Goal: Answer question/provide support: Share knowledge or assist other users

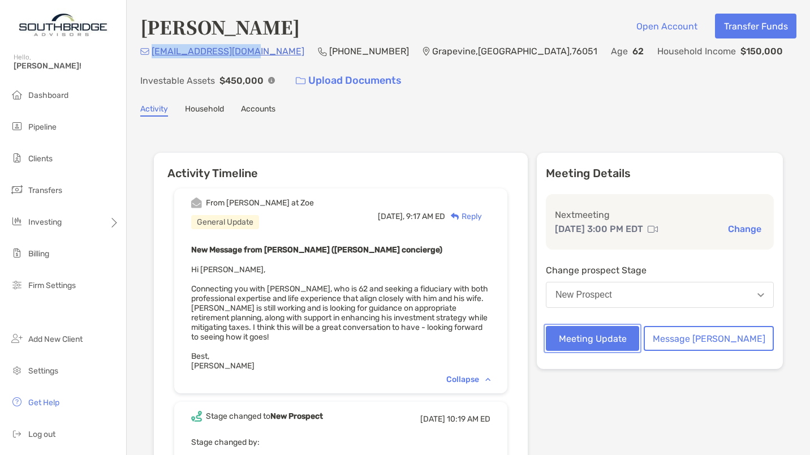
click at [619, 340] on button "Meeting Update" at bounding box center [592, 338] width 93 height 25
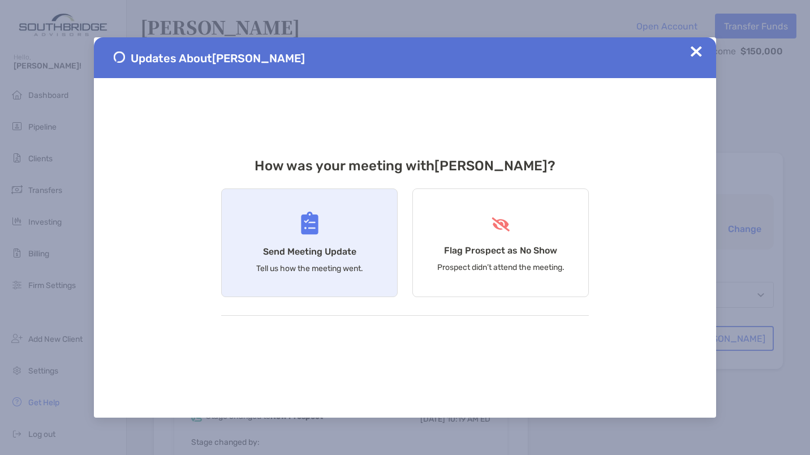
click at [283, 233] on div "Send Meeting Update Tell us how the meeting went." at bounding box center [309, 242] width 177 height 109
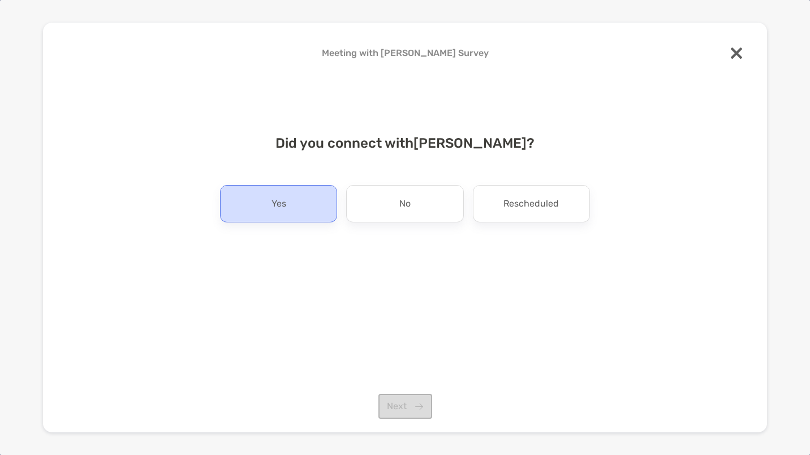
click at [270, 204] on div "Yes" at bounding box center [278, 203] width 117 height 37
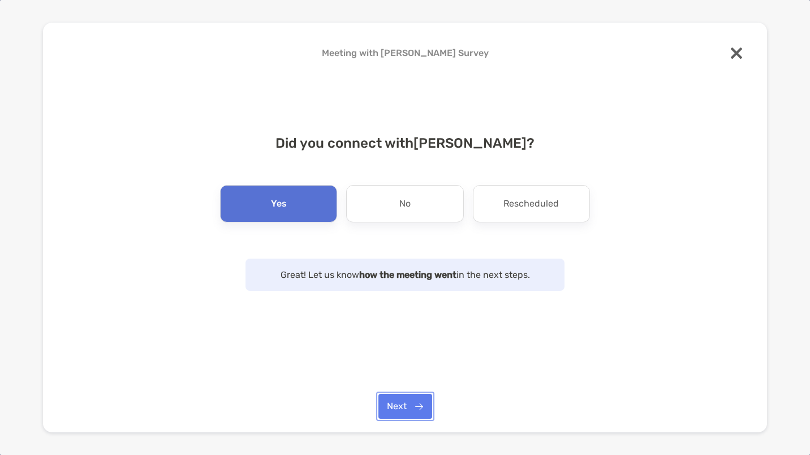
click at [398, 402] on button "Next" at bounding box center [406, 406] width 54 height 25
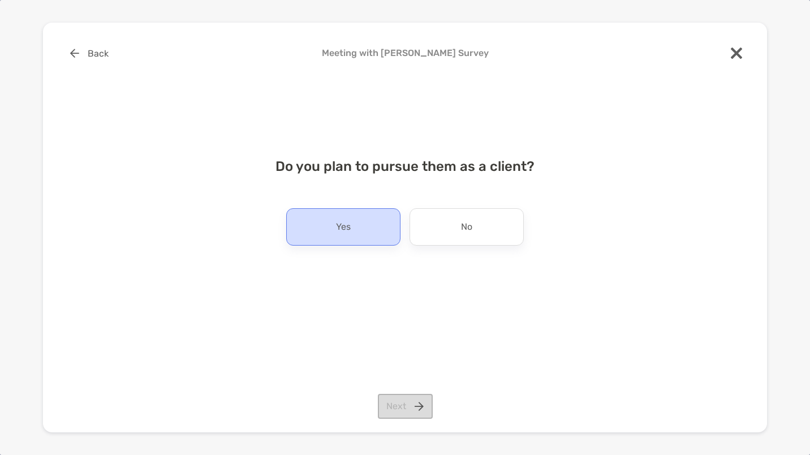
click at [357, 234] on div "Yes" at bounding box center [343, 226] width 114 height 37
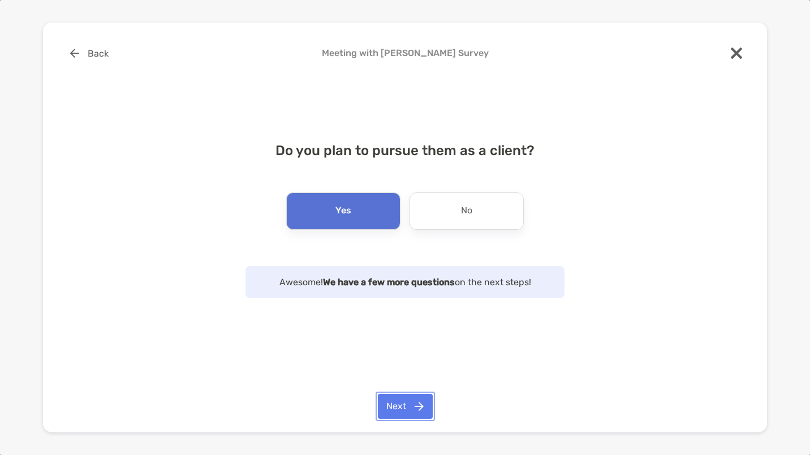
click at [403, 405] on button "Next" at bounding box center [405, 406] width 55 height 25
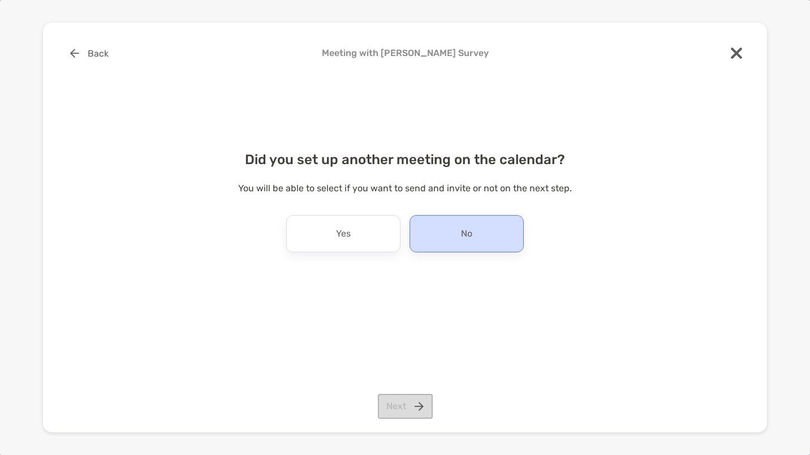
click at [475, 237] on div "No" at bounding box center [467, 233] width 114 height 37
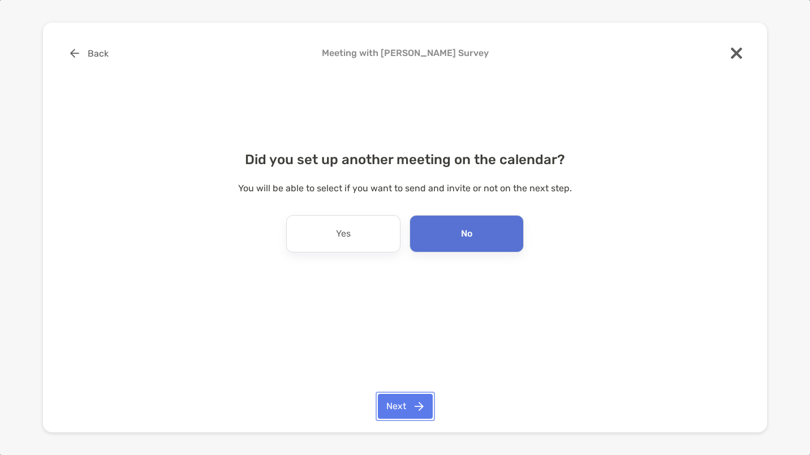
click at [419, 407] on button "Next" at bounding box center [405, 406] width 55 height 25
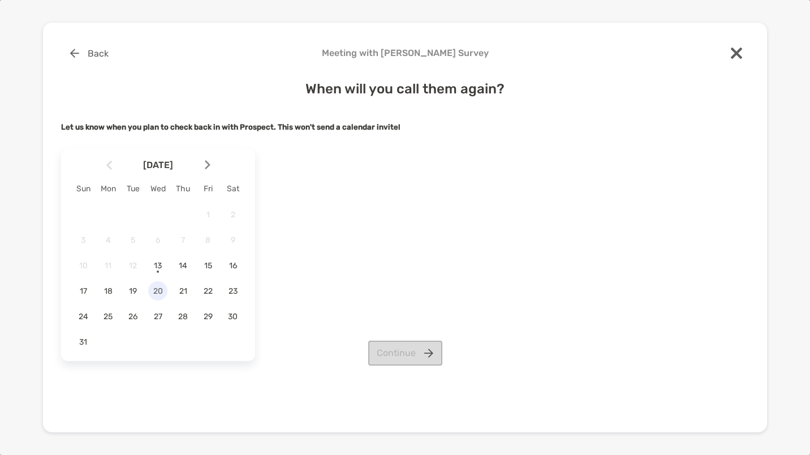
click at [162, 290] on span "20" at bounding box center [157, 291] width 19 height 10
click at [427, 353] on button "Continue" at bounding box center [405, 353] width 74 height 25
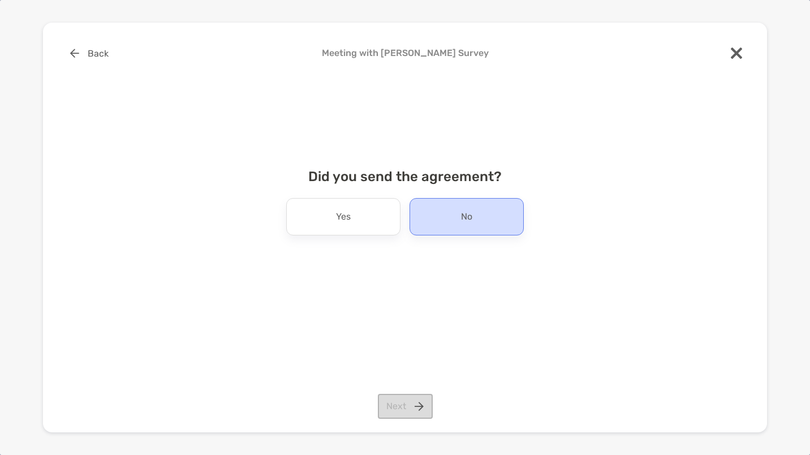
click at [474, 199] on div "No" at bounding box center [467, 216] width 114 height 37
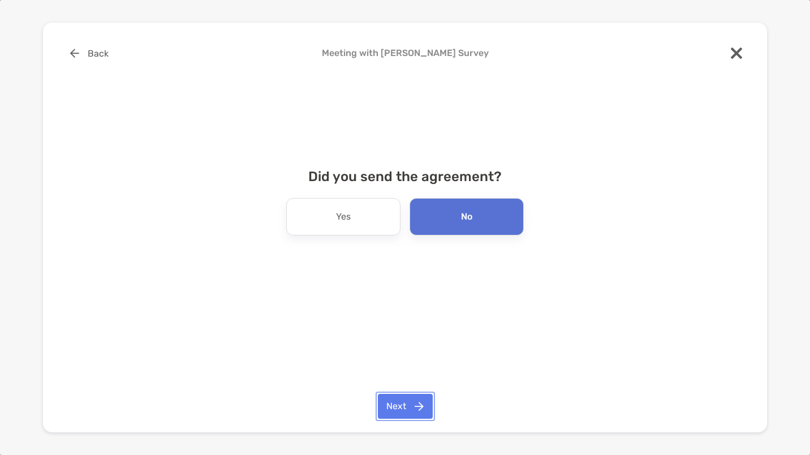
click at [418, 415] on button "Next" at bounding box center [405, 406] width 55 height 25
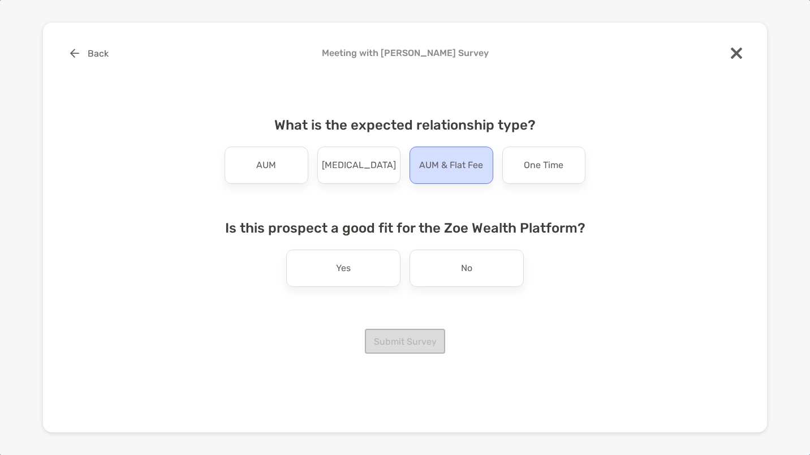
click at [457, 157] on p "AUM & Flat Fee" at bounding box center [451, 165] width 64 height 18
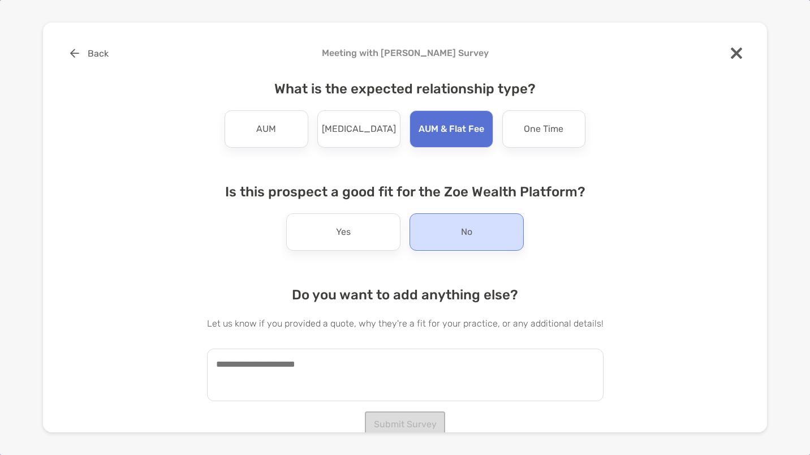
click at [448, 228] on div "No" at bounding box center [467, 231] width 114 height 37
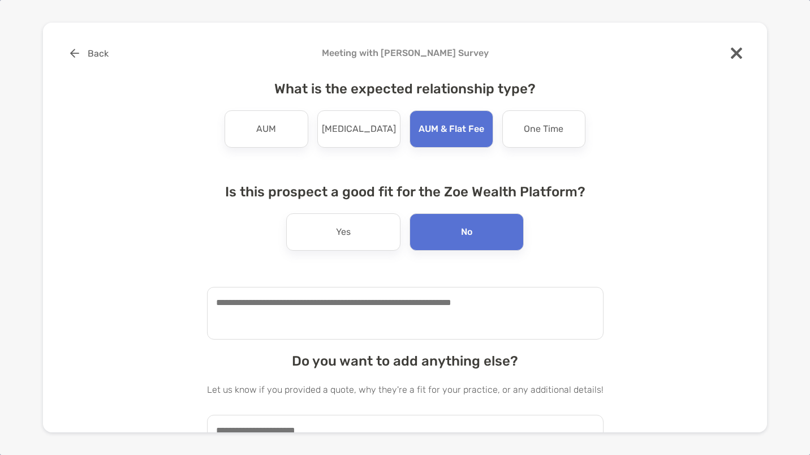
click at [303, 312] on textarea at bounding box center [405, 313] width 397 height 53
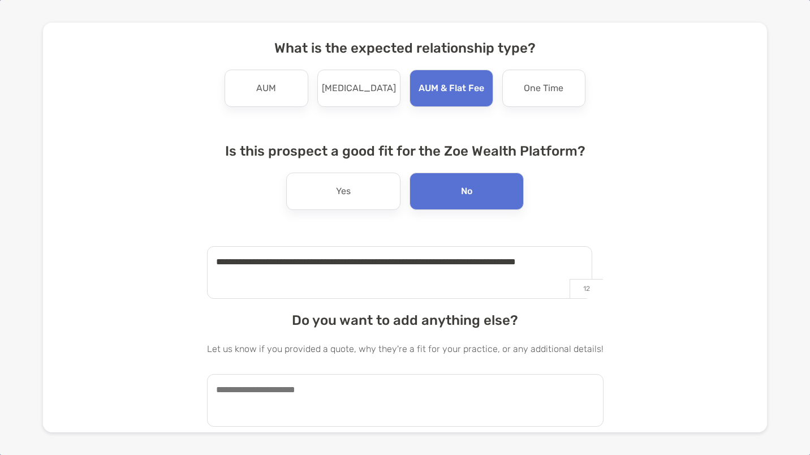
scroll to position [71, 0]
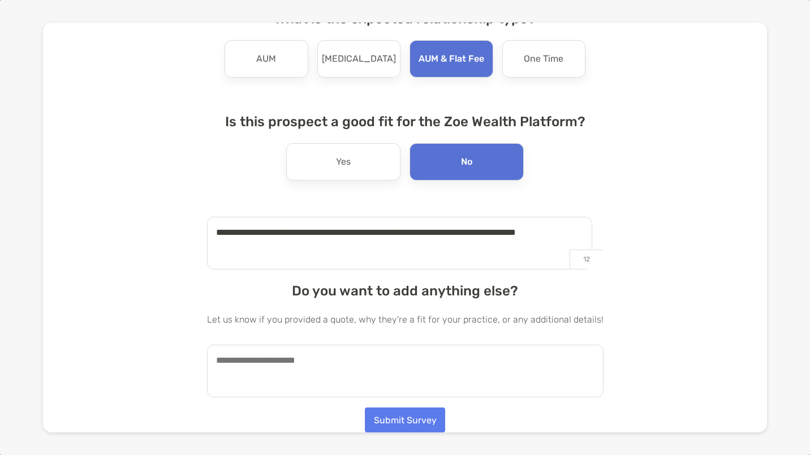
type textarea "**********"
click at [290, 362] on textarea at bounding box center [405, 371] width 397 height 53
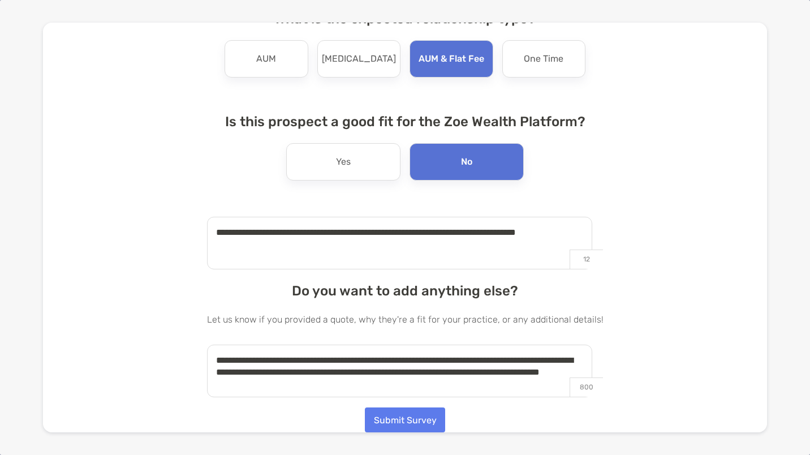
type textarea "**********"
click at [404, 413] on button "Submit Survey" at bounding box center [405, 419] width 80 height 25
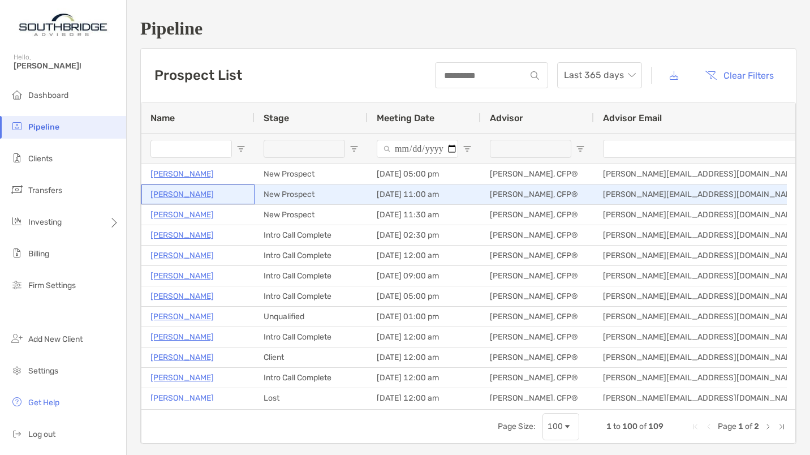
click at [183, 192] on p "[PERSON_NAME]" at bounding box center [182, 194] width 63 height 14
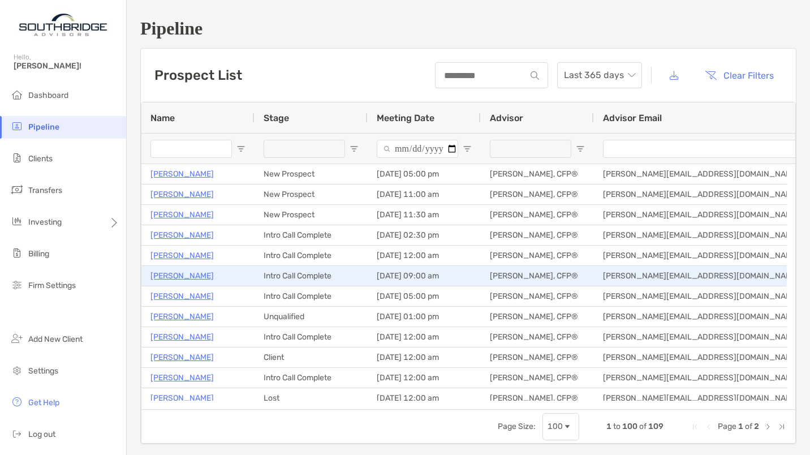
click at [188, 276] on p "[PERSON_NAME]" at bounding box center [182, 276] width 63 height 14
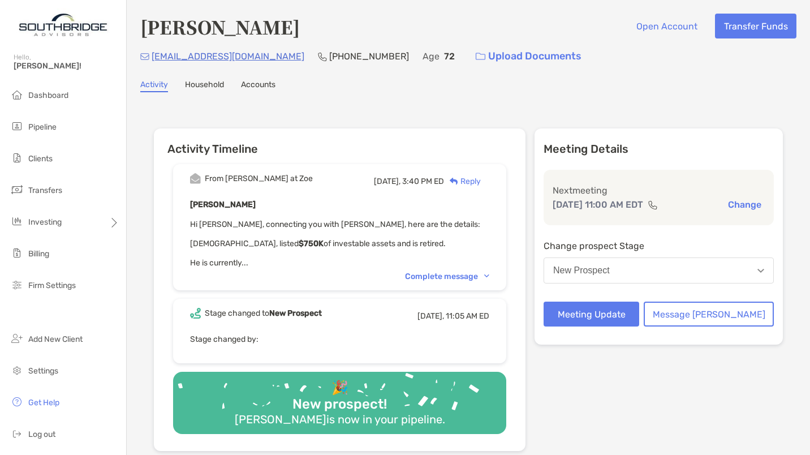
click at [437, 272] on div "Complete message" at bounding box center [447, 277] width 84 height 10
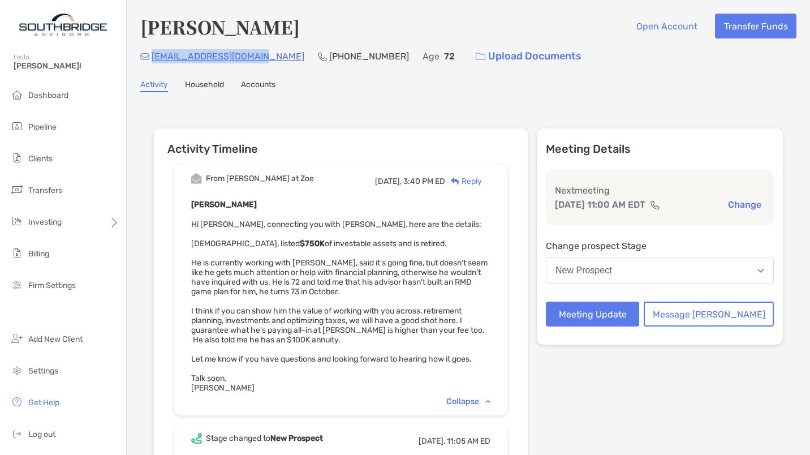
drag, startPoint x: 263, startPoint y: 61, endPoint x: 151, endPoint y: 54, distance: 112.3
click at [151, 54] on div "[EMAIL_ADDRESS][DOMAIN_NAME] [PHONE_NUMBER] Age [DEMOGRAPHIC_DATA] Upload Docum…" at bounding box center [468, 56] width 656 height 24
copy p "[EMAIL_ADDRESS][DOMAIN_NAME]"
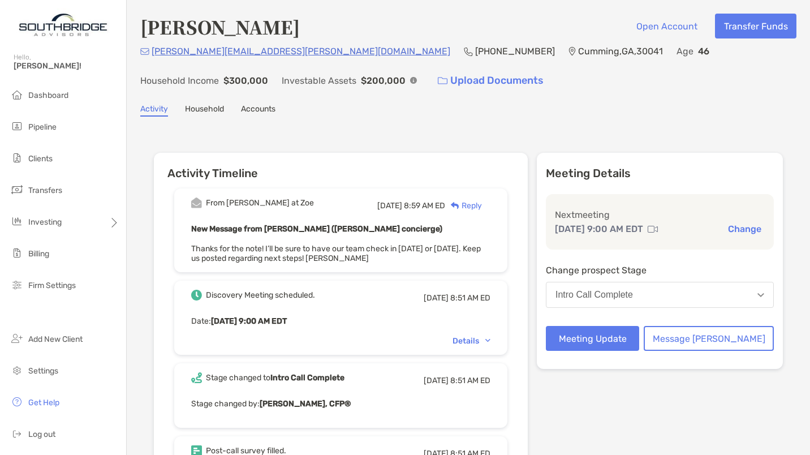
click at [488, 342] on div "Details" at bounding box center [472, 341] width 38 height 10
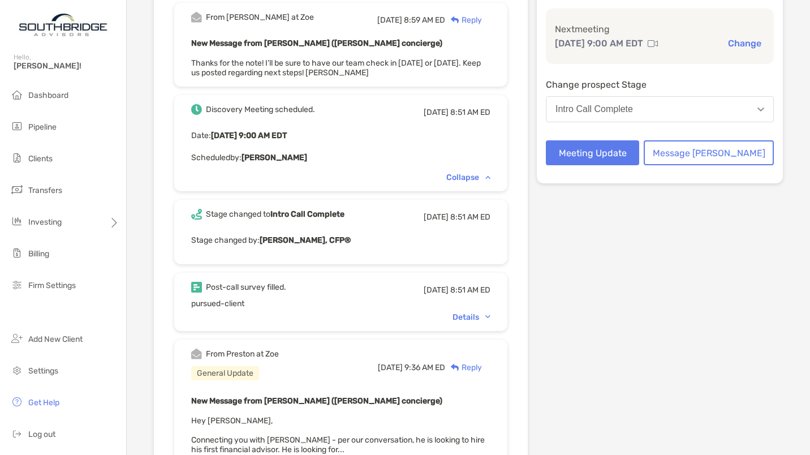
scroll to position [188, 0]
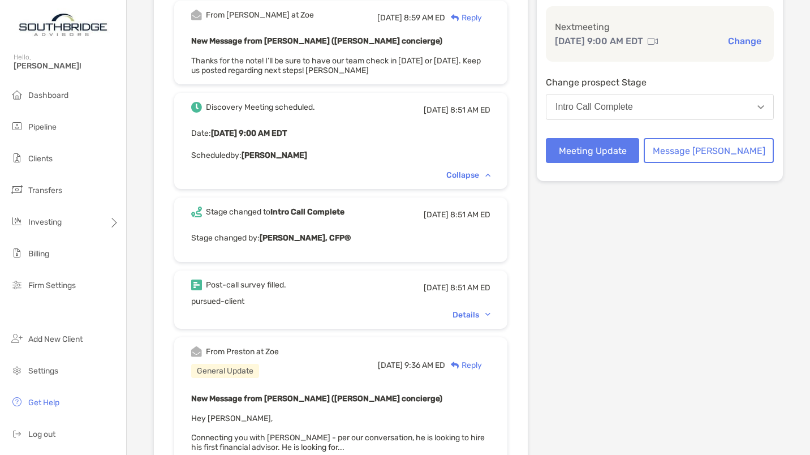
click at [480, 315] on div "Details" at bounding box center [472, 315] width 38 height 10
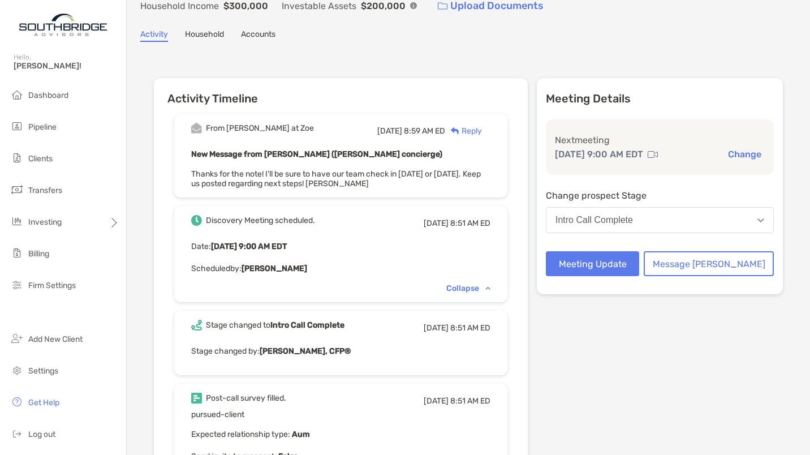
scroll to position [0, 0]
